Goal: Find specific page/section: Find specific page/section

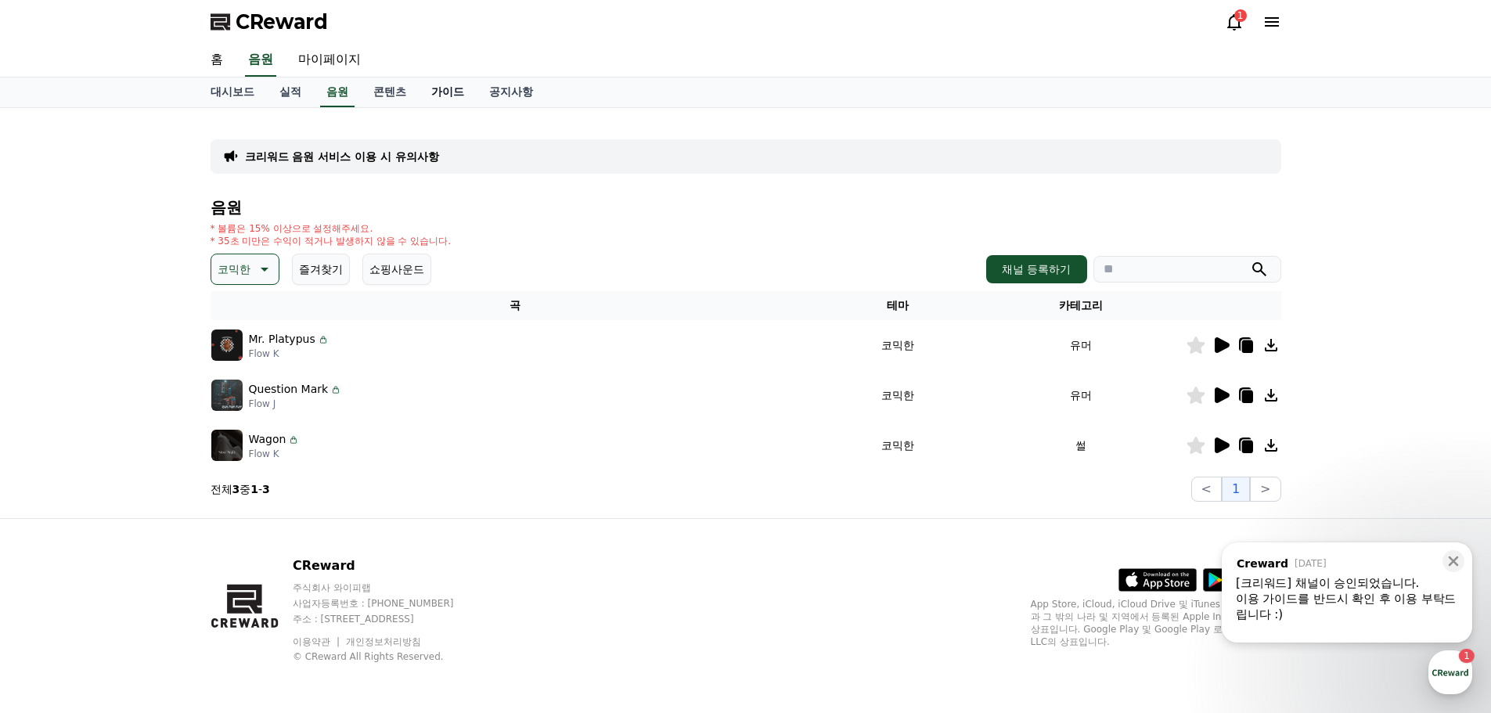
click at [442, 92] on link "가이드" at bounding box center [448, 93] width 58 height 30
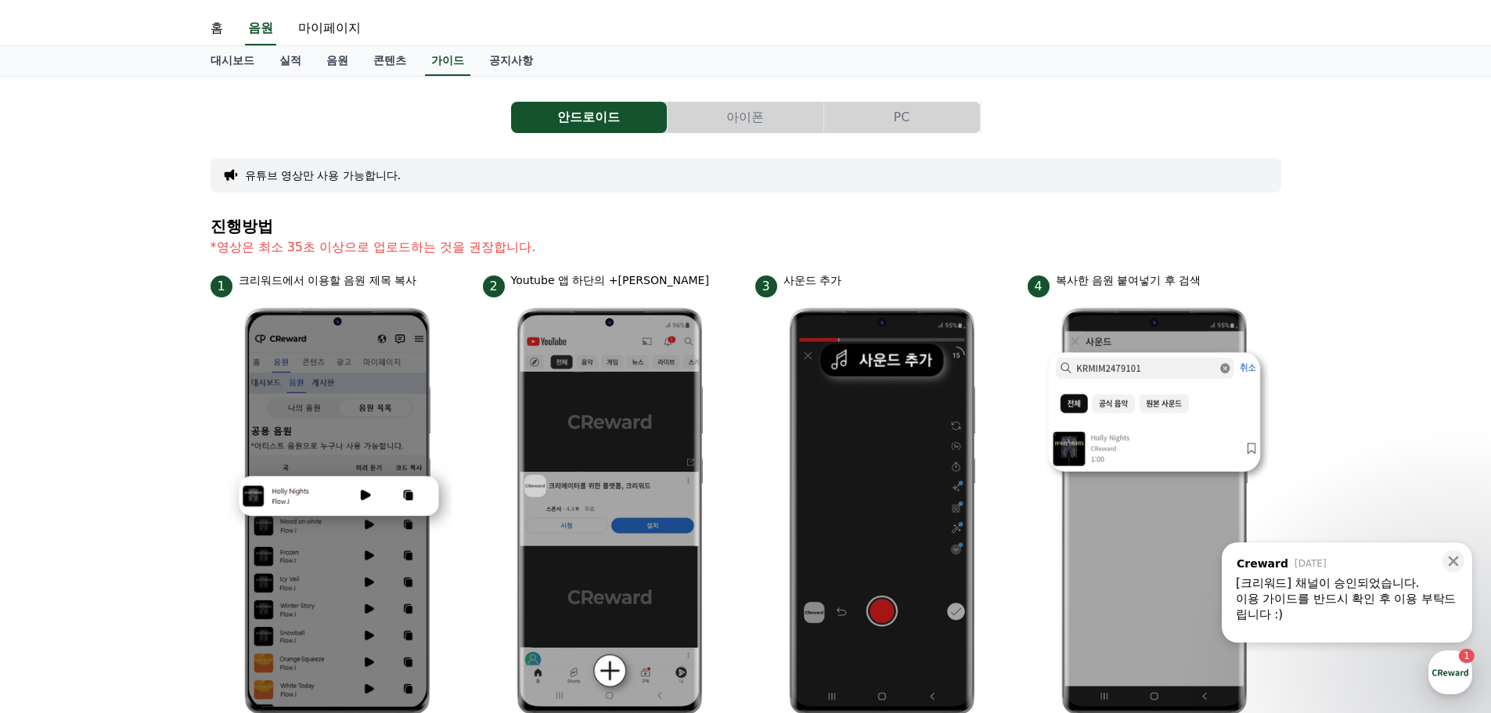
scroll to position [30, 0]
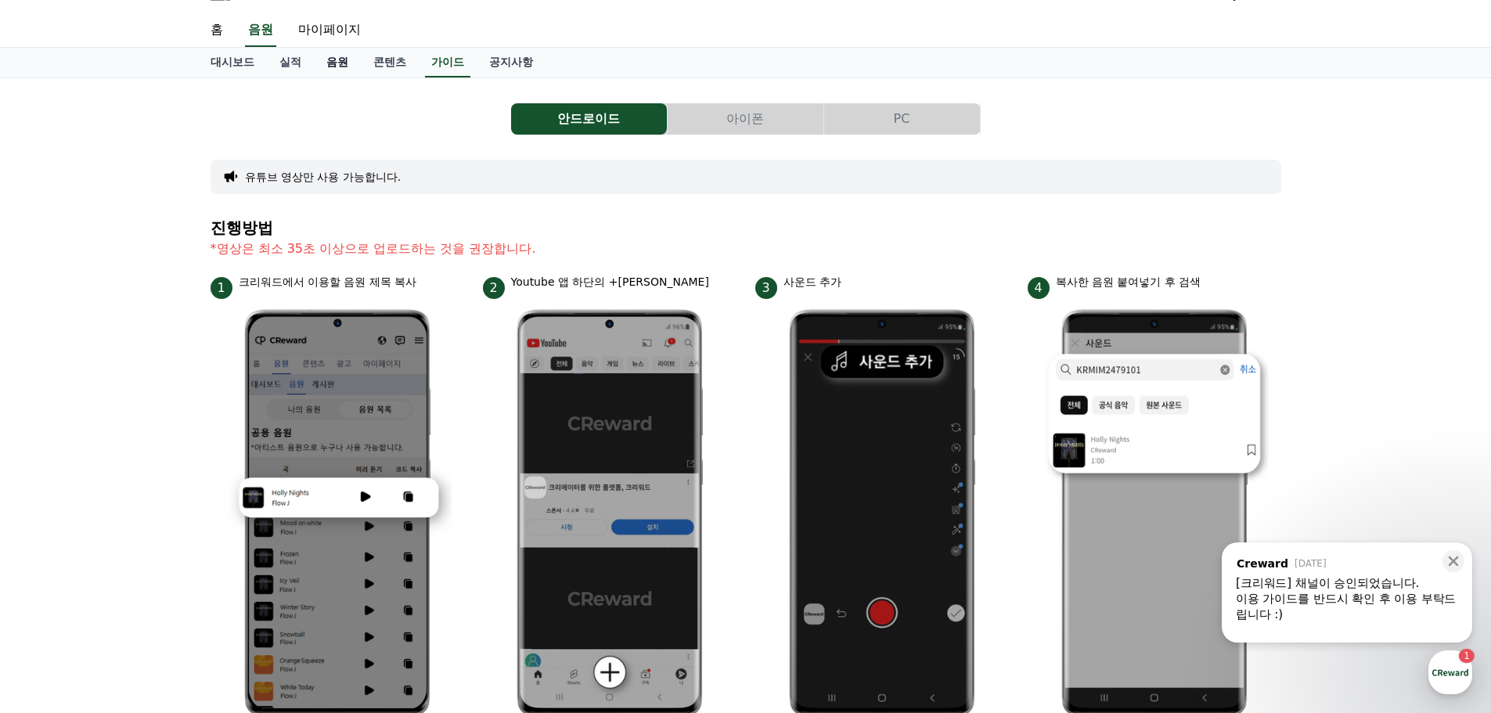
click at [346, 61] on link "음원" at bounding box center [337, 63] width 47 height 30
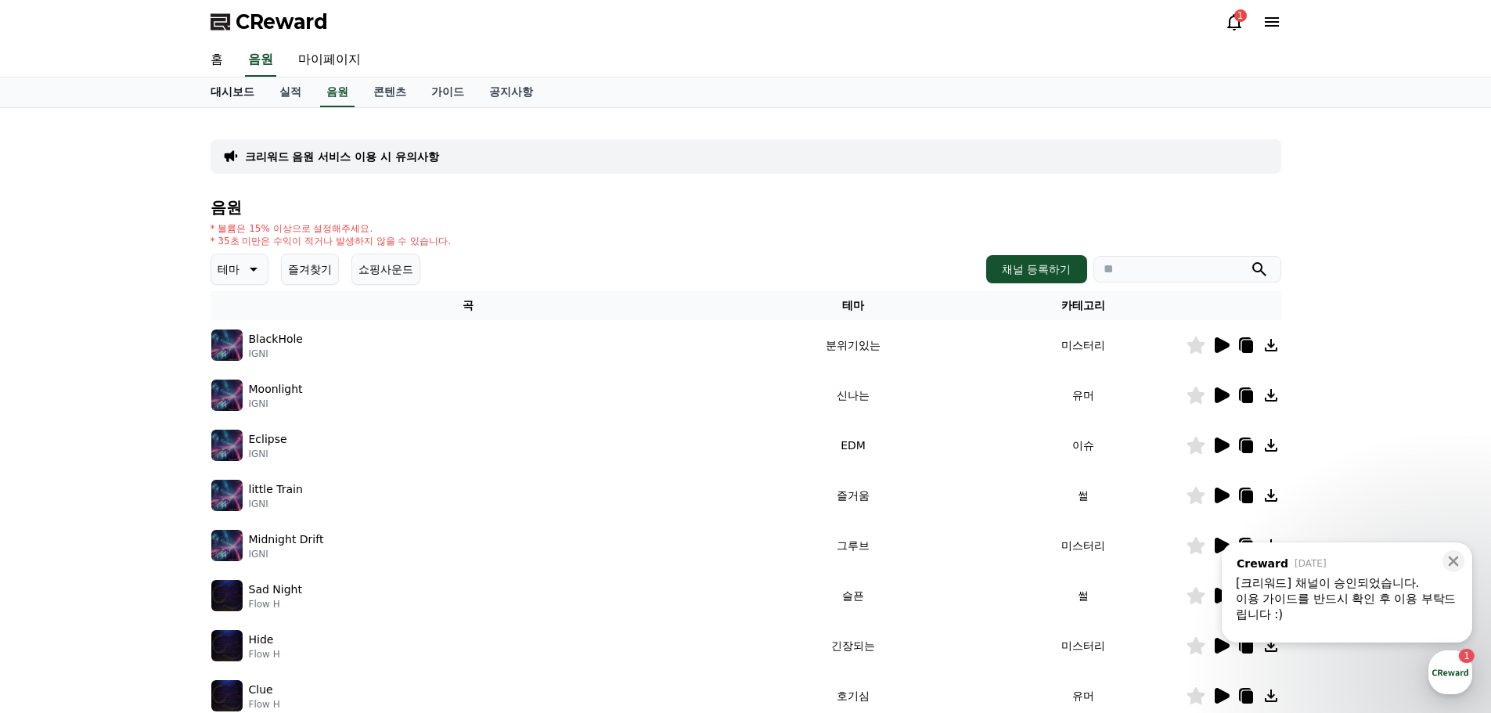
click at [236, 87] on link "대시보드" at bounding box center [232, 93] width 69 height 30
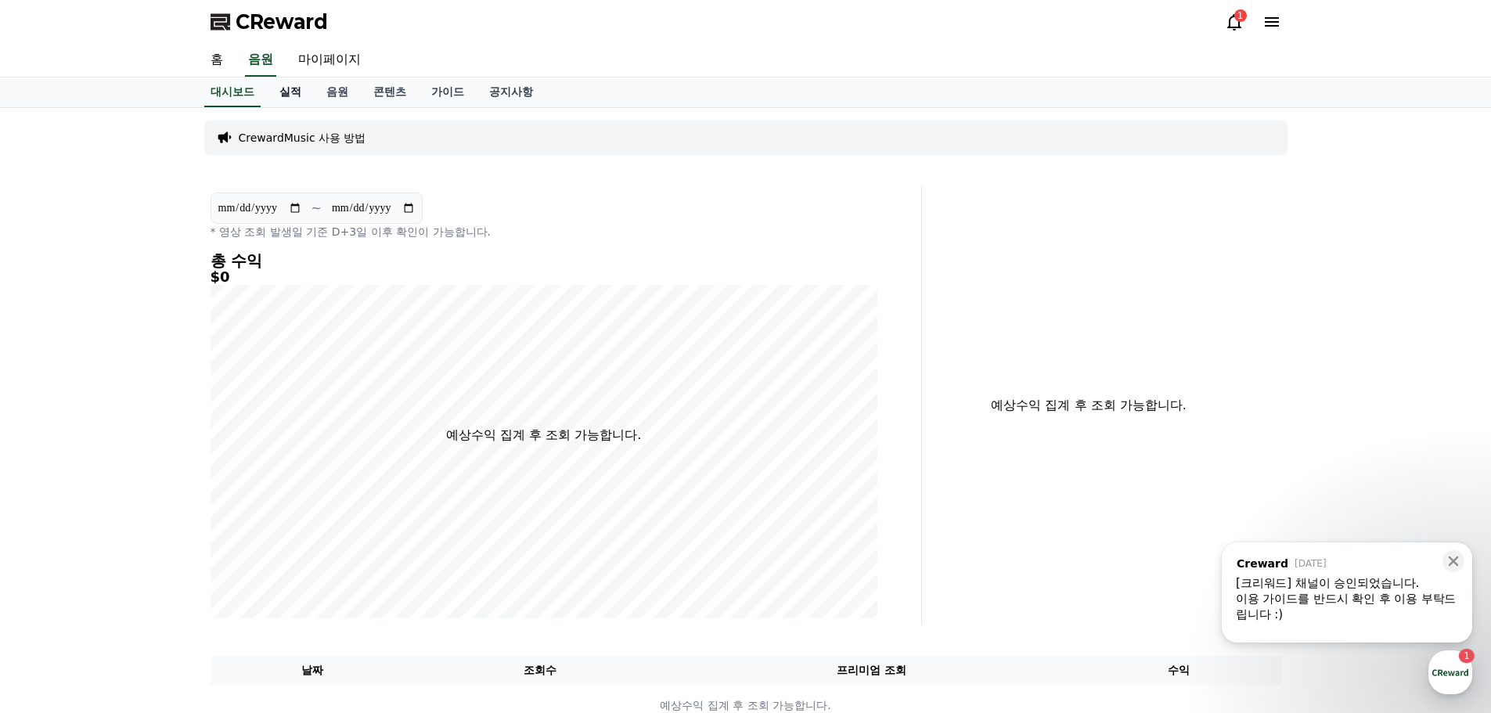
click at [297, 88] on link "실적" at bounding box center [290, 93] width 47 height 30
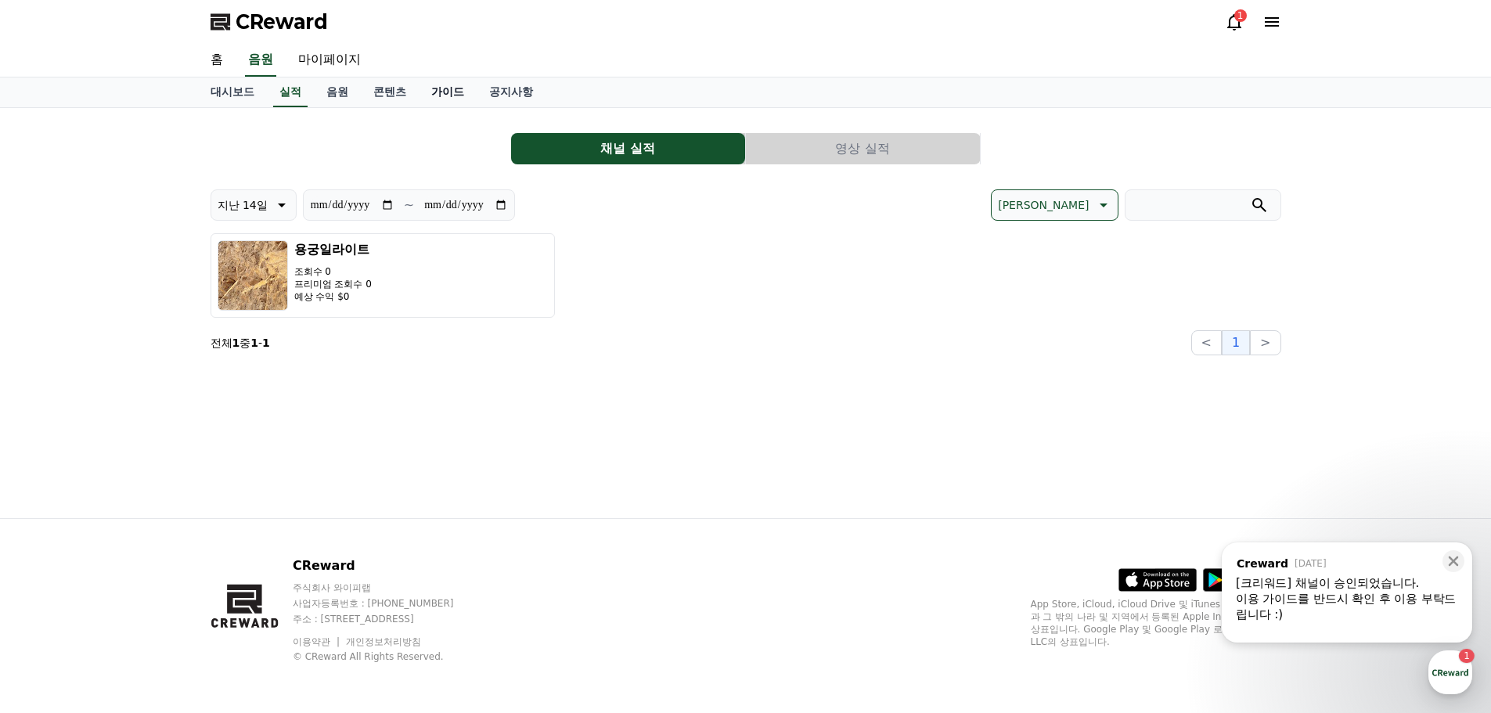
click at [435, 89] on link "가이드" at bounding box center [448, 93] width 58 height 30
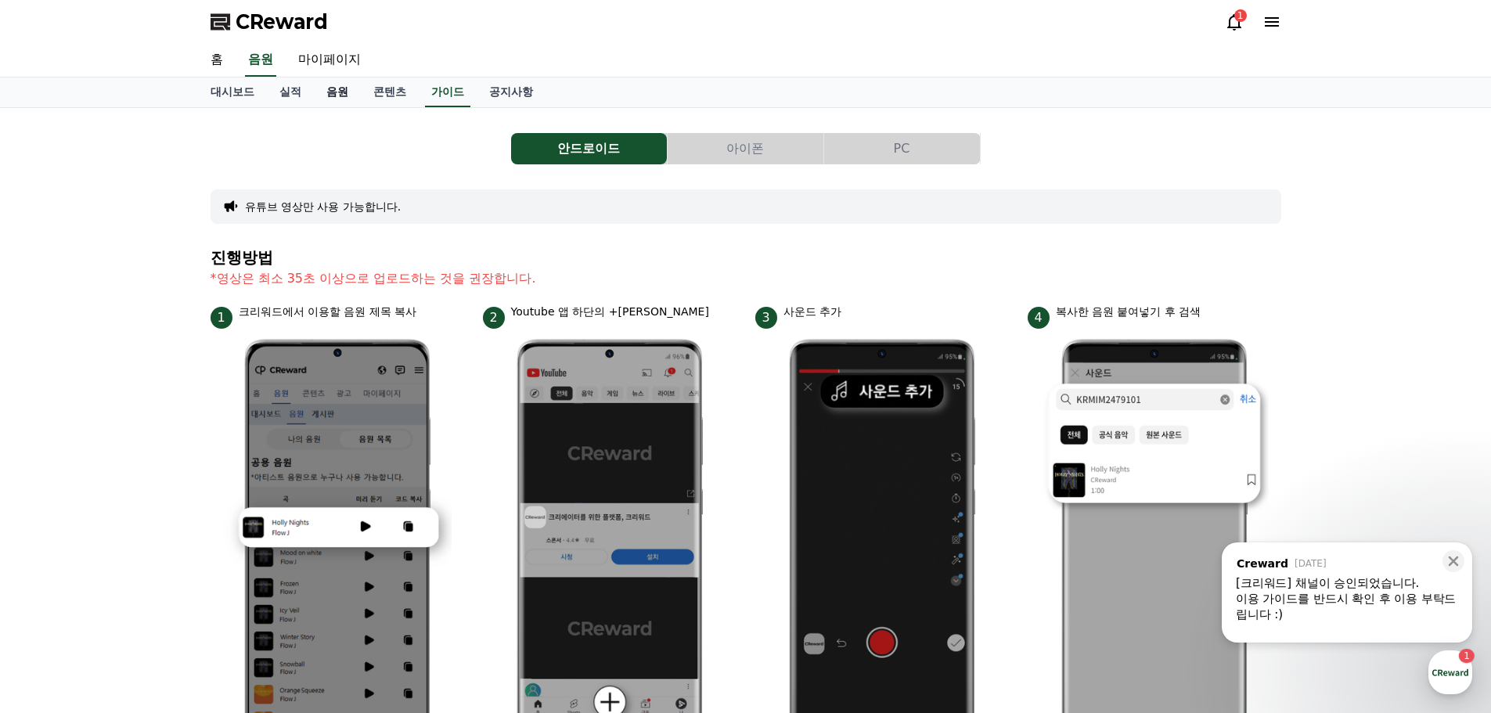
click at [339, 93] on link "음원" at bounding box center [337, 93] width 47 height 30
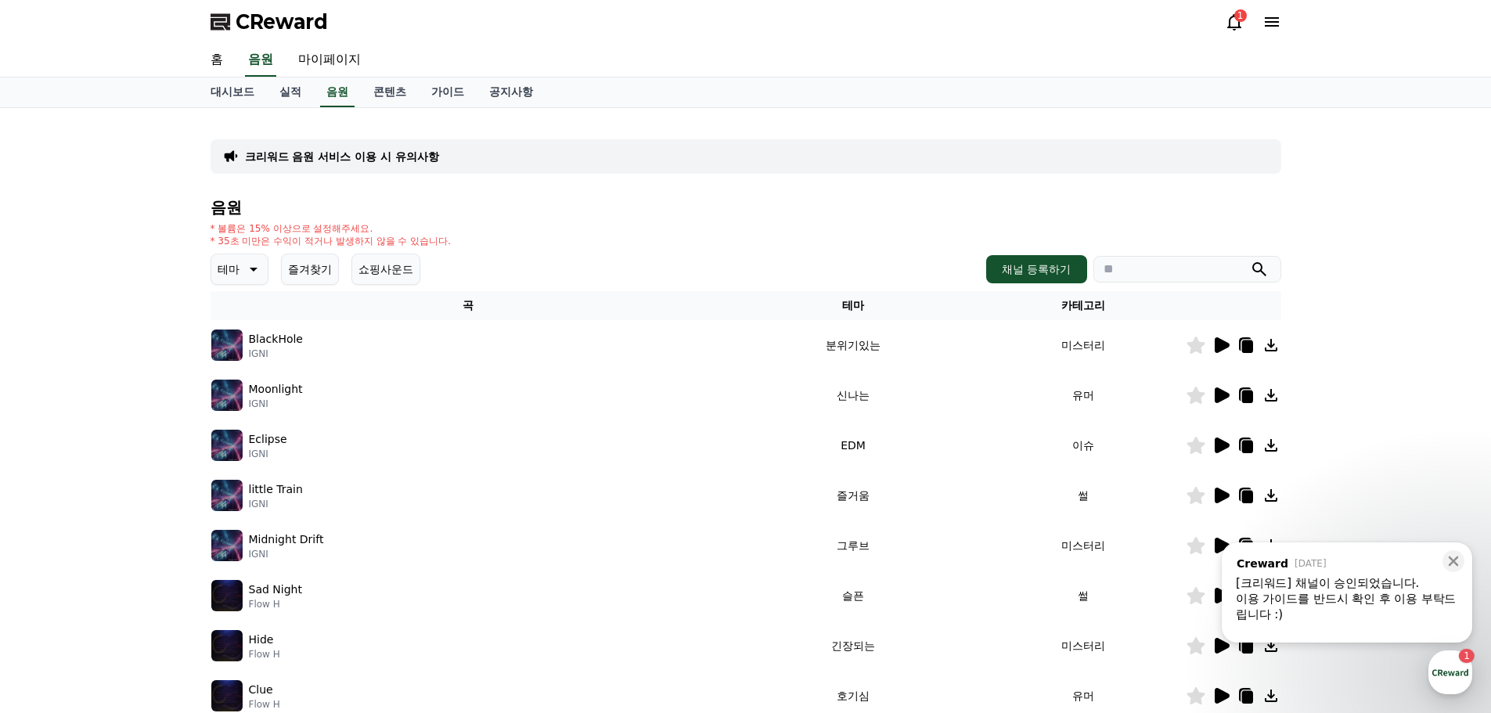
click at [253, 265] on icon at bounding box center [252, 269] width 19 height 19
click at [237, 431] on button "코믹한" at bounding box center [235, 439] width 45 height 34
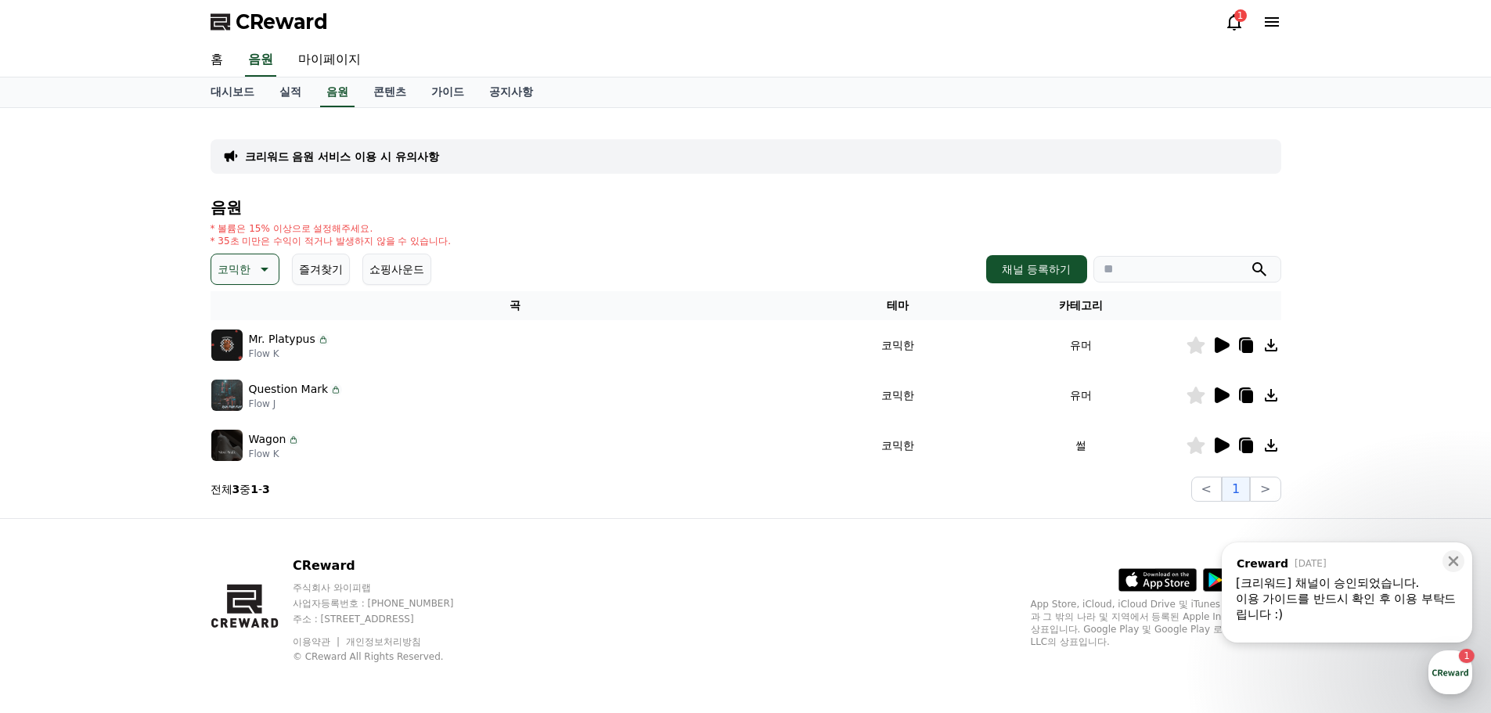
click at [1217, 398] on icon at bounding box center [1222, 396] width 15 height 16
